Goal: Task Accomplishment & Management: Manage account settings

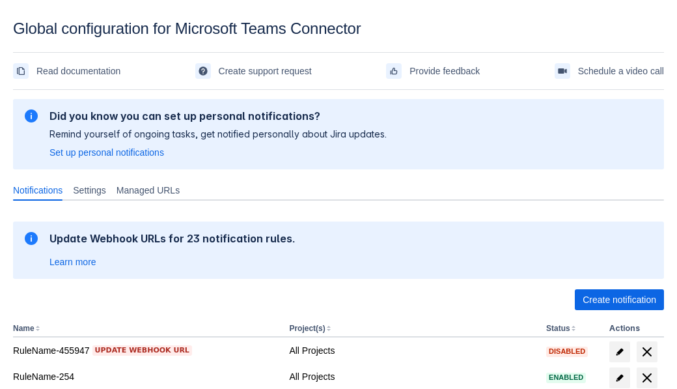
click at [619, 300] on span "Create notification" at bounding box center [620, 299] width 74 height 21
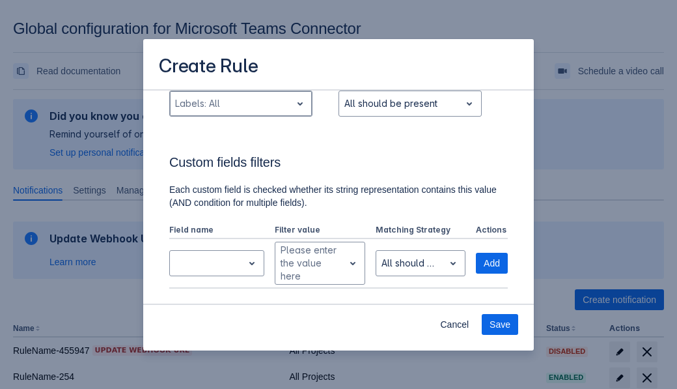
click at [240, 111] on div "Scrollable content" at bounding box center [230, 104] width 111 height 16
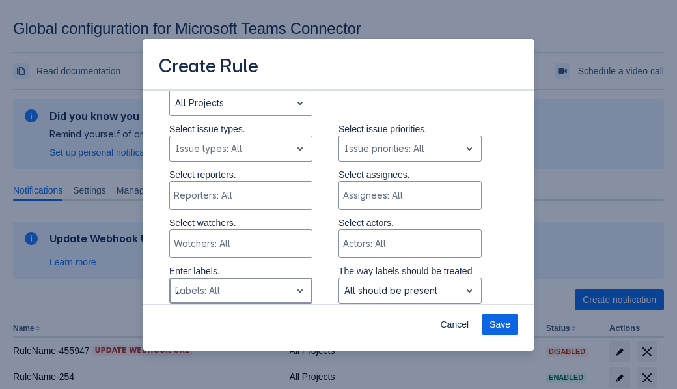
type input "795070_label"
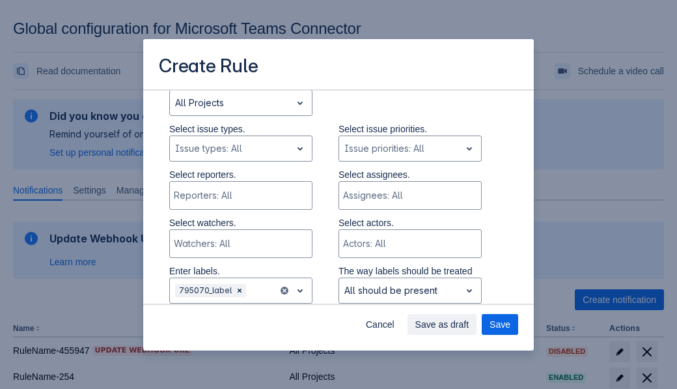
scroll to position [877, 0]
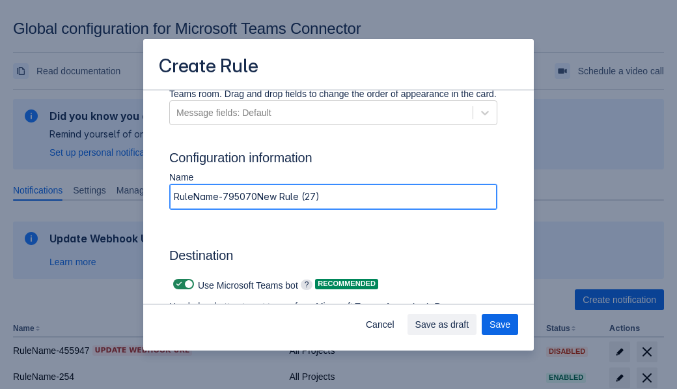
type input "RuleName-795070New Rule (27)"
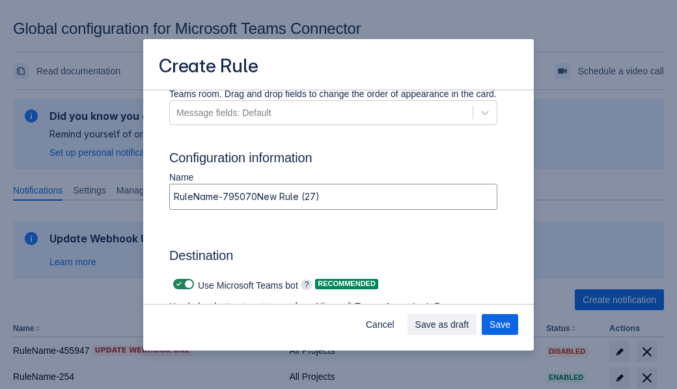
click at [177, 284] on span "Scrollable content" at bounding box center [179, 284] width 10 height 10
click at [177, 284] on input "Scrollable content" at bounding box center [177, 284] width 8 height 8
checkbox input "false"
type input "[URL][DOMAIN_NAME][DATE]"
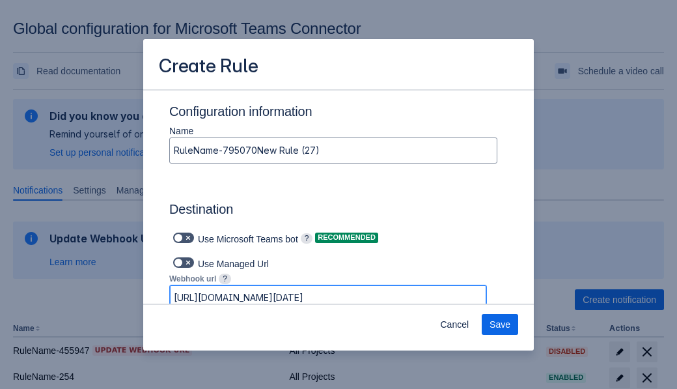
click at [500, 324] on span "Save" at bounding box center [500, 324] width 21 height 21
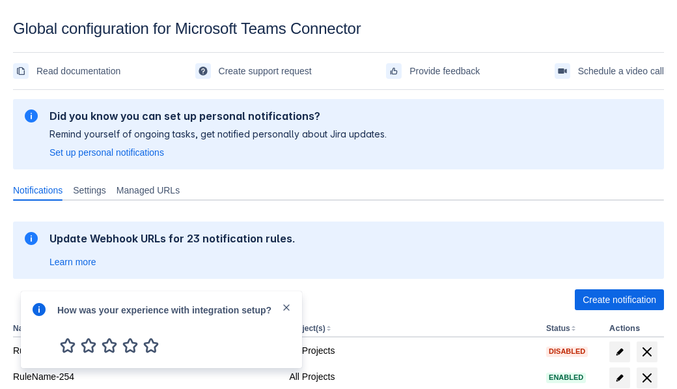
click at [42, 318] on div at bounding box center [39, 329] width 16 height 56
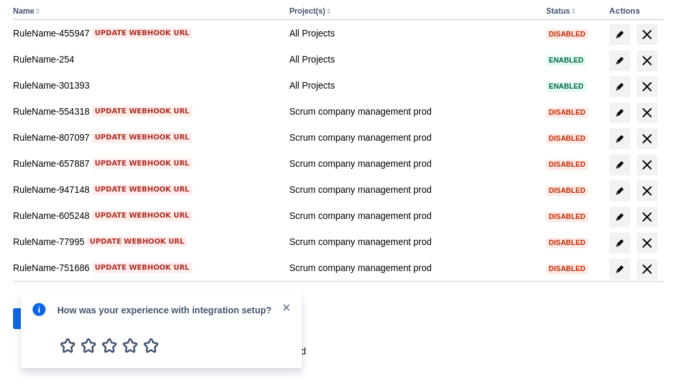
click at [42, 318] on div at bounding box center [39, 329] width 16 height 56
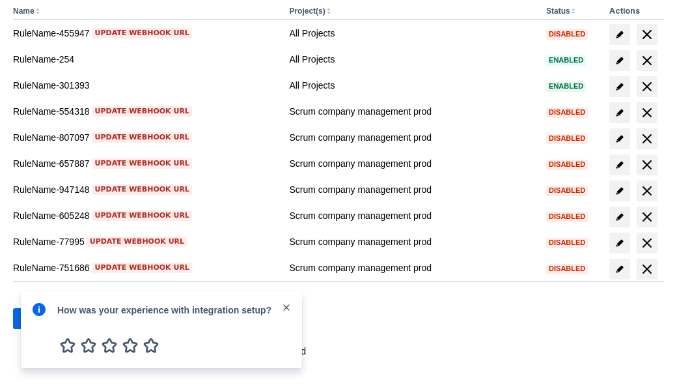
click at [42, 318] on div at bounding box center [39, 329] width 16 height 56
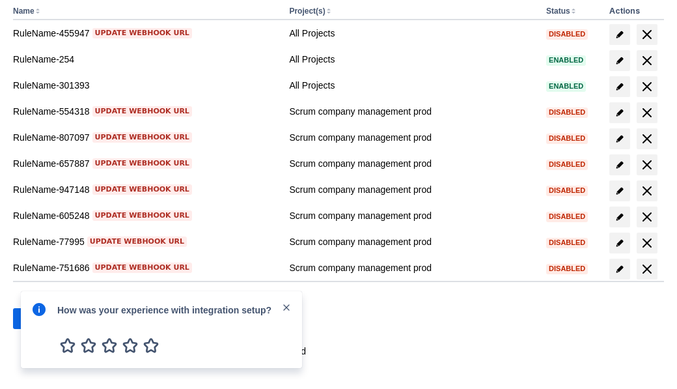
click at [42, 318] on div at bounding box center [39, 329] width 16 height 56
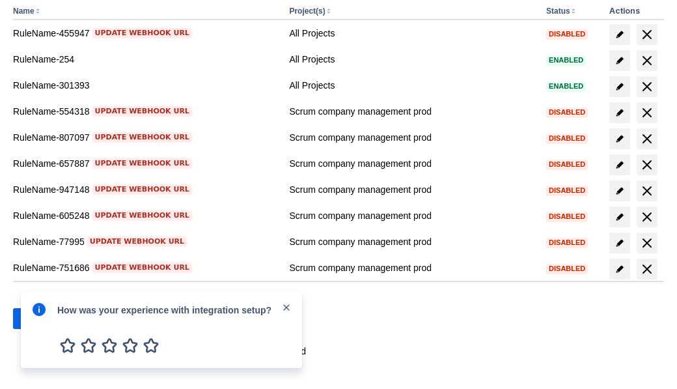
click at [42, 318] on div at bounding box center [39, 329] width 16 height 56
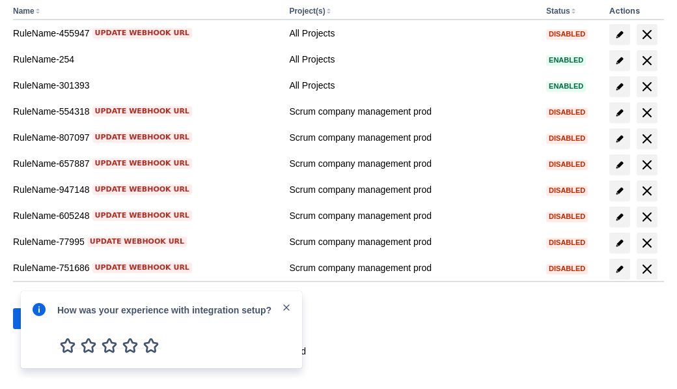
click at [42, 318] on div at bounding box center [39, 329] width 16 height 56
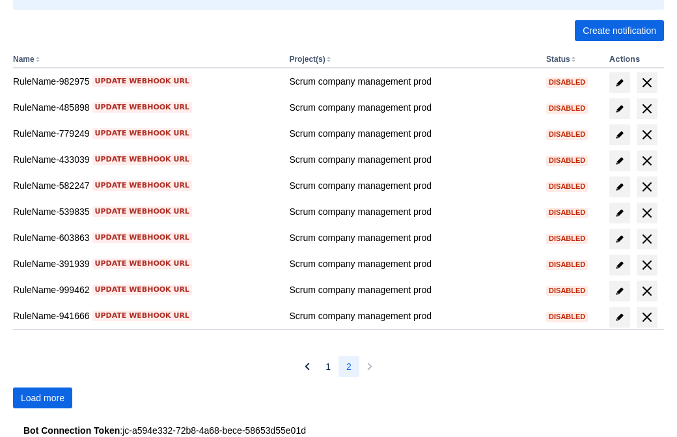
click at [42, 398] on span "Load more" at bounding box center [43, 397] width 44 height 21
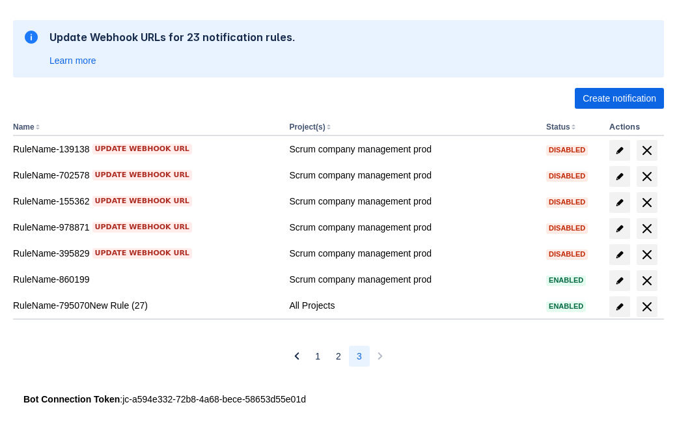
click at [647, 307] on span "delete" at bounding box center [647, 307] width 16 height 16
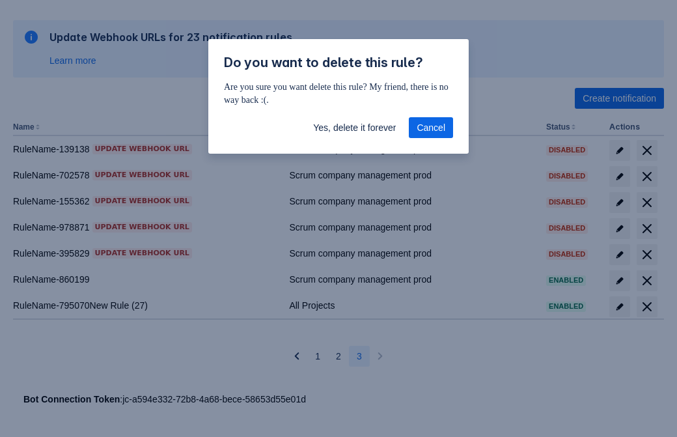
click at [354, 128] on span "Yes, delete it forever" at bounding box center [354, 127] width 83 height 21
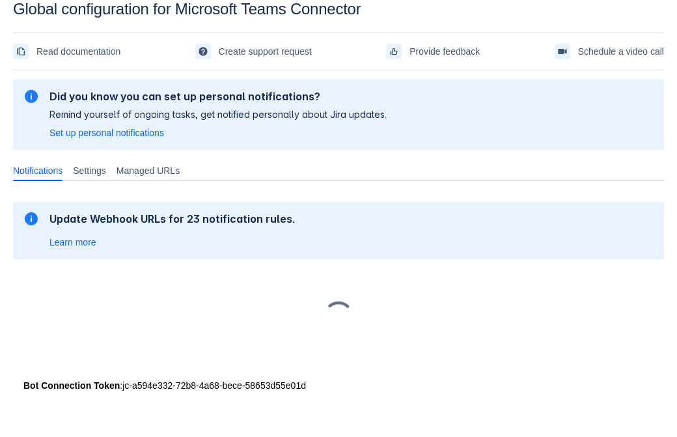
scroll to position [20, 0]
